Goal: Use online tool/utility: Utilize a website feature to perform a specific function

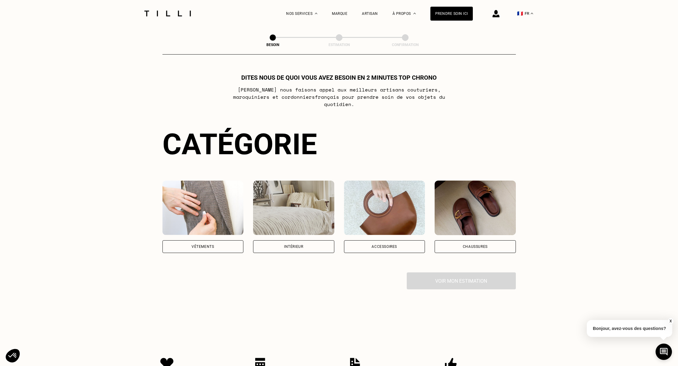
click at [204, 242] on div "Vêtements" at bounding box center [202, 246] width 81 height 13
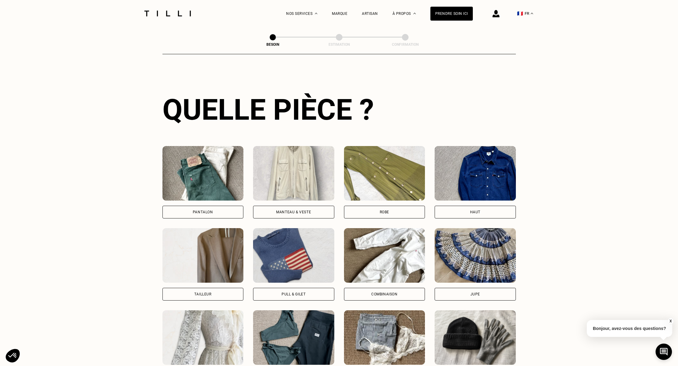
scroll to position [198, 0]
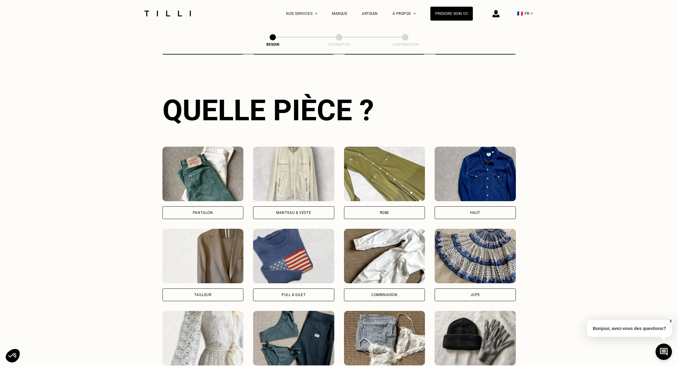
click at [211, 211] on div "Pantalon" at bounding box center [203, 213] width 20 height 4
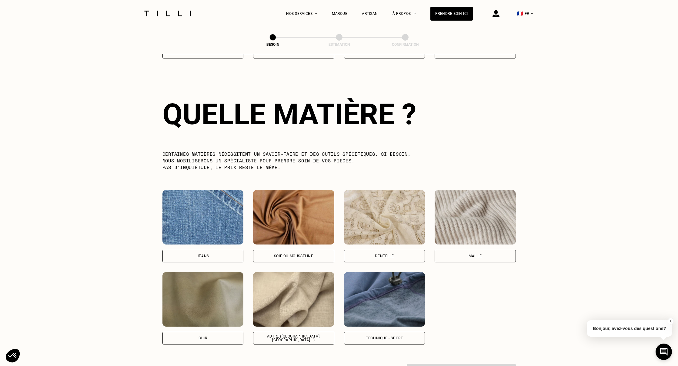
scroll to position [526, 0]
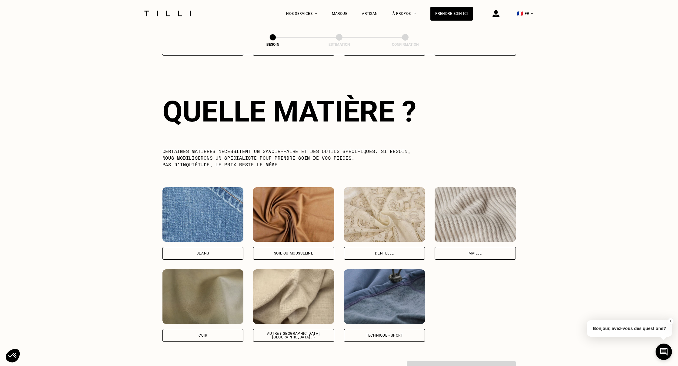
click at [282, 329] on div "Autre ([GEOGRAPHIC_DATA], [GEOGRAPHIC_DATA]...)" at bounding box center [293, 335] width 81 height 13
select select "FR"
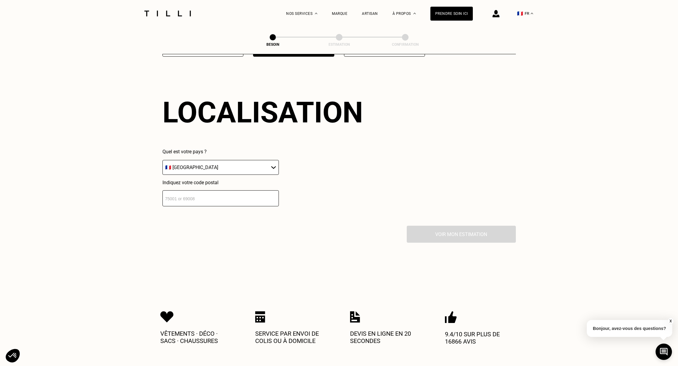
scroll to position [812, 0]
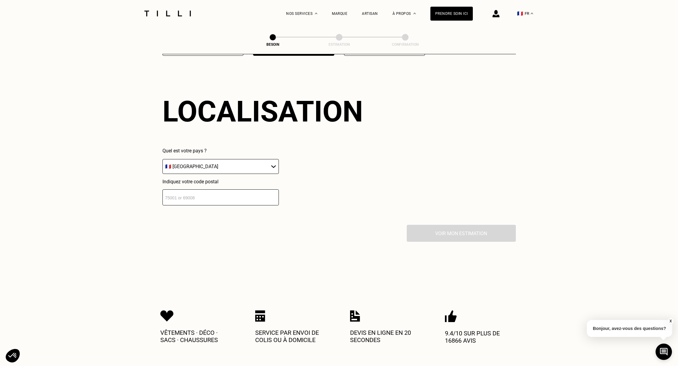
click at [220, 189] on input "number" at bounding box center [220, 197] width 116 height 16
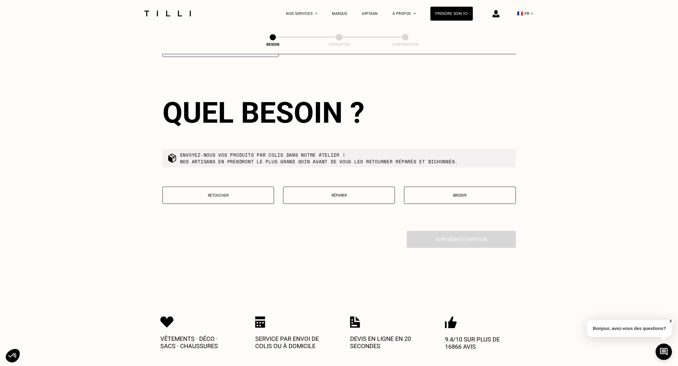
scroll to position [962, 0]
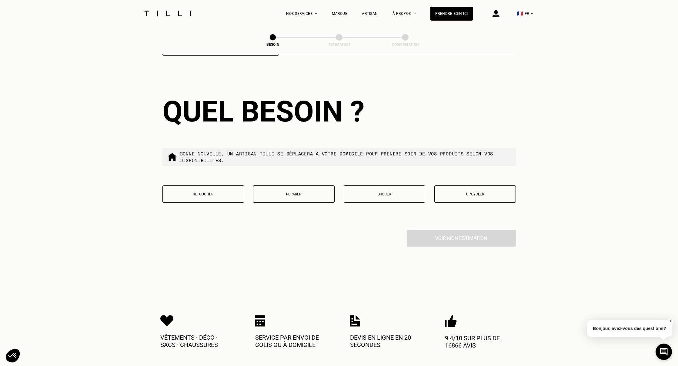
type input "33000"
click at [214, 192] on p "Retoucher" at bounding box center [203, 194] width 75 height 4
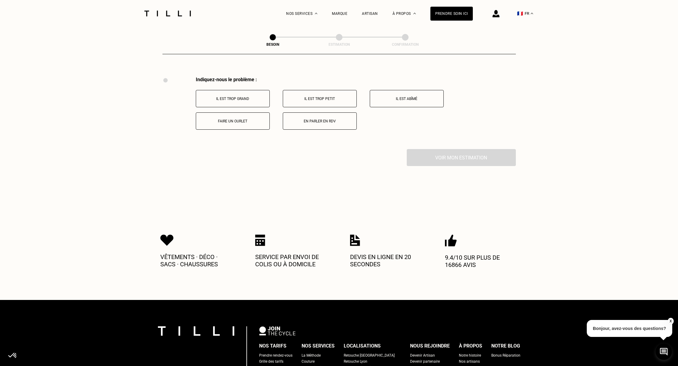
scroll to position [1116, 0]
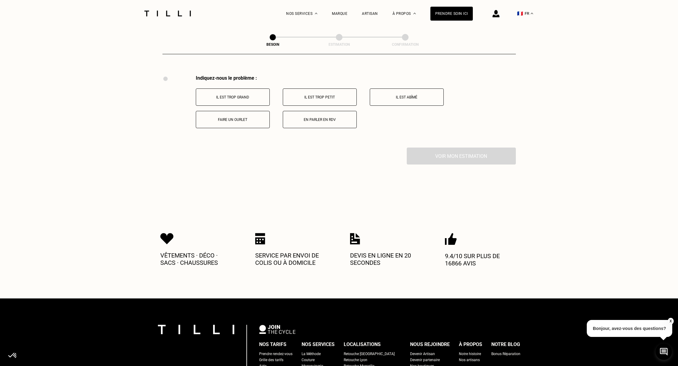
click at [251, 95] on p "Il est trop grand" at bounding box center [232, 97] width 67 height 4
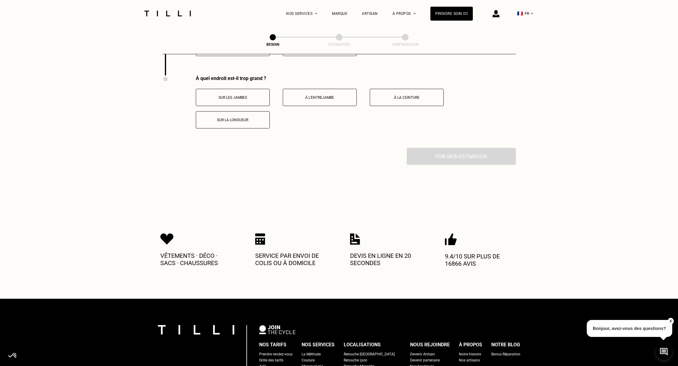
scroll to position [1189, 0]
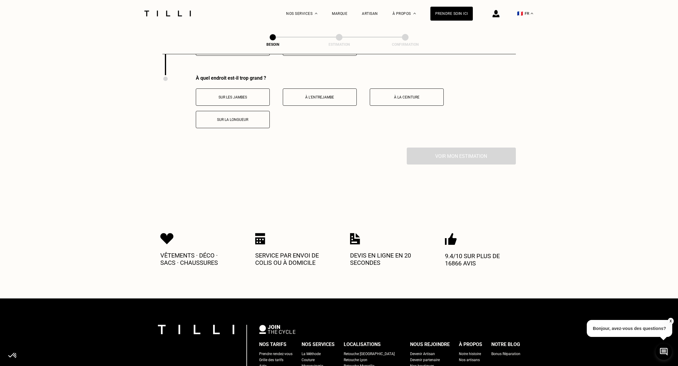
click at [248, 94] on button "Sur les jambes" at bounding box center [233, 96] width 74 height 17
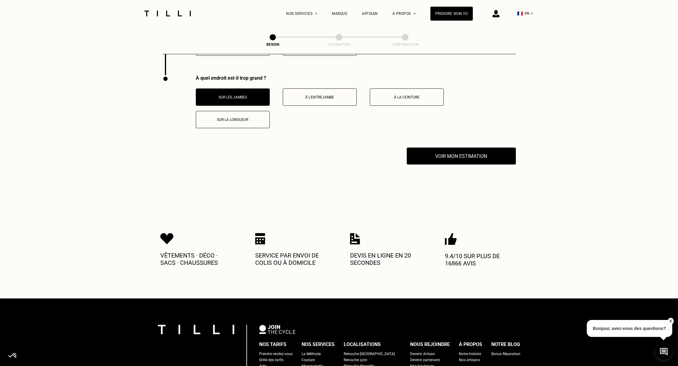
click at [238, 117] on button "Sur la longueur" at bounding box center [233, 119] width 74 height 17
click at [417, 96] on button "À la ceinture" at bounding box center [407, 96] width 74 height 17
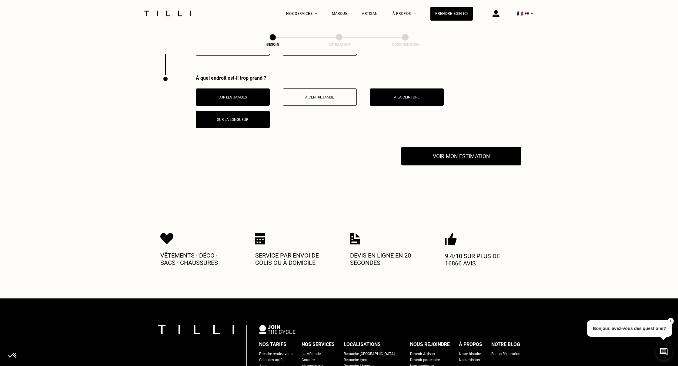
click at [442, 152] on button "Voir mon estimation" at bounding box center [461, 156] width 120 height 19
